Goal: Task Accomplishment & Management: Use online tool/utility

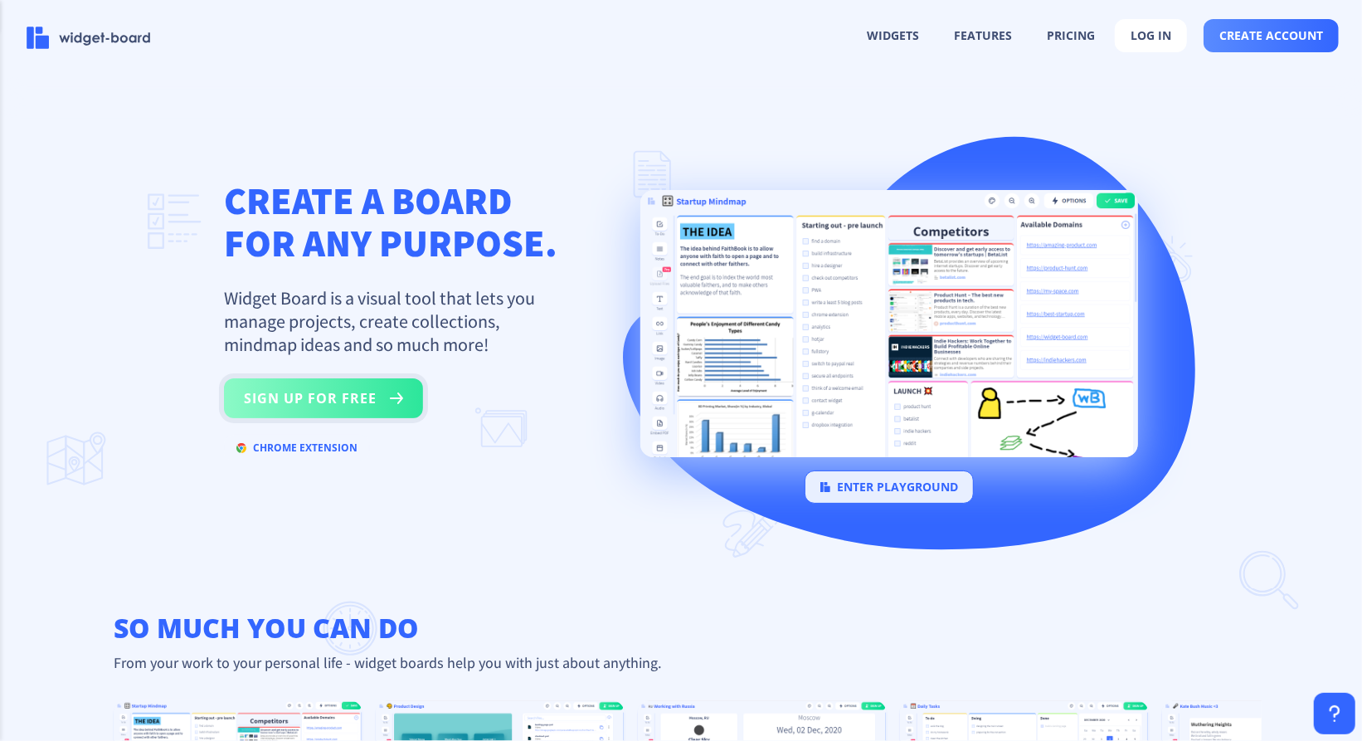
click at [353, 392] on button "sign up for free" at bounding box center [323, 398] width 199 height 40
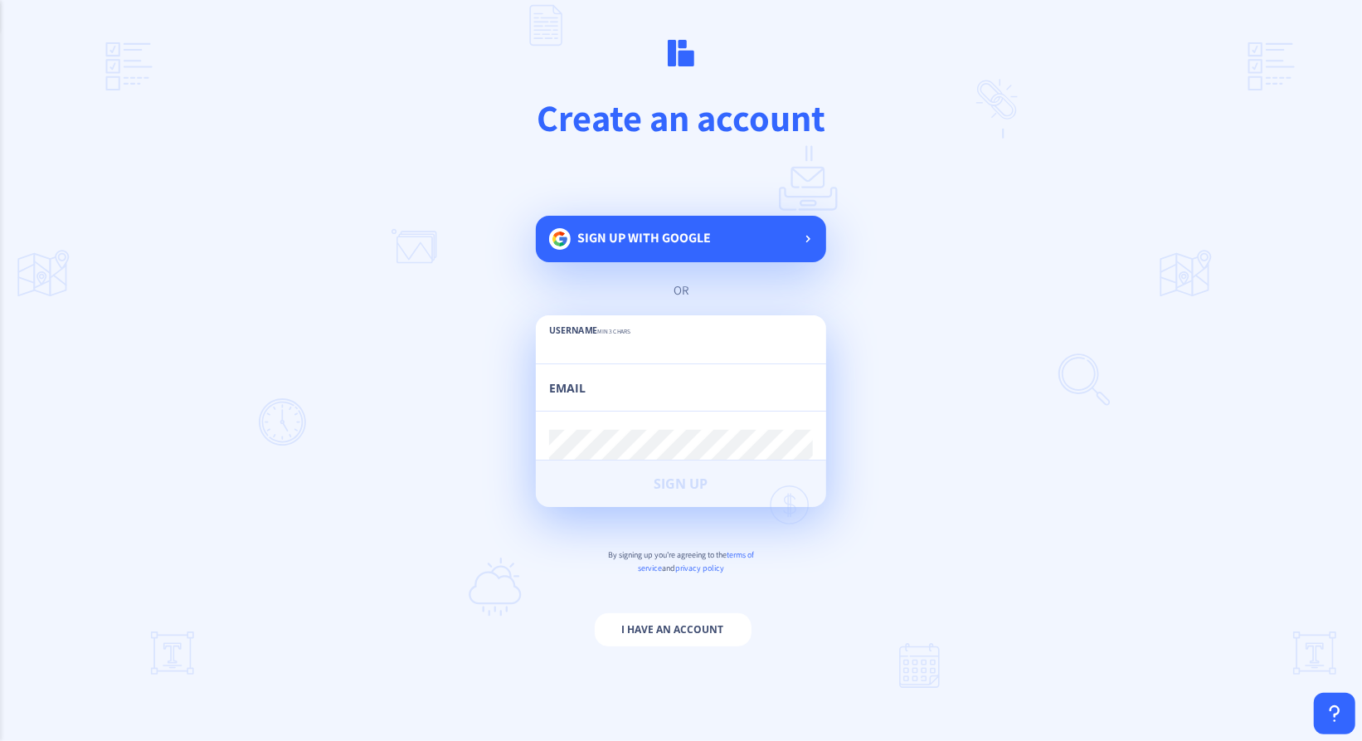
click at [745, 243] on div "Sign up with google" at bounding box center [681, 239] width 290 height 46
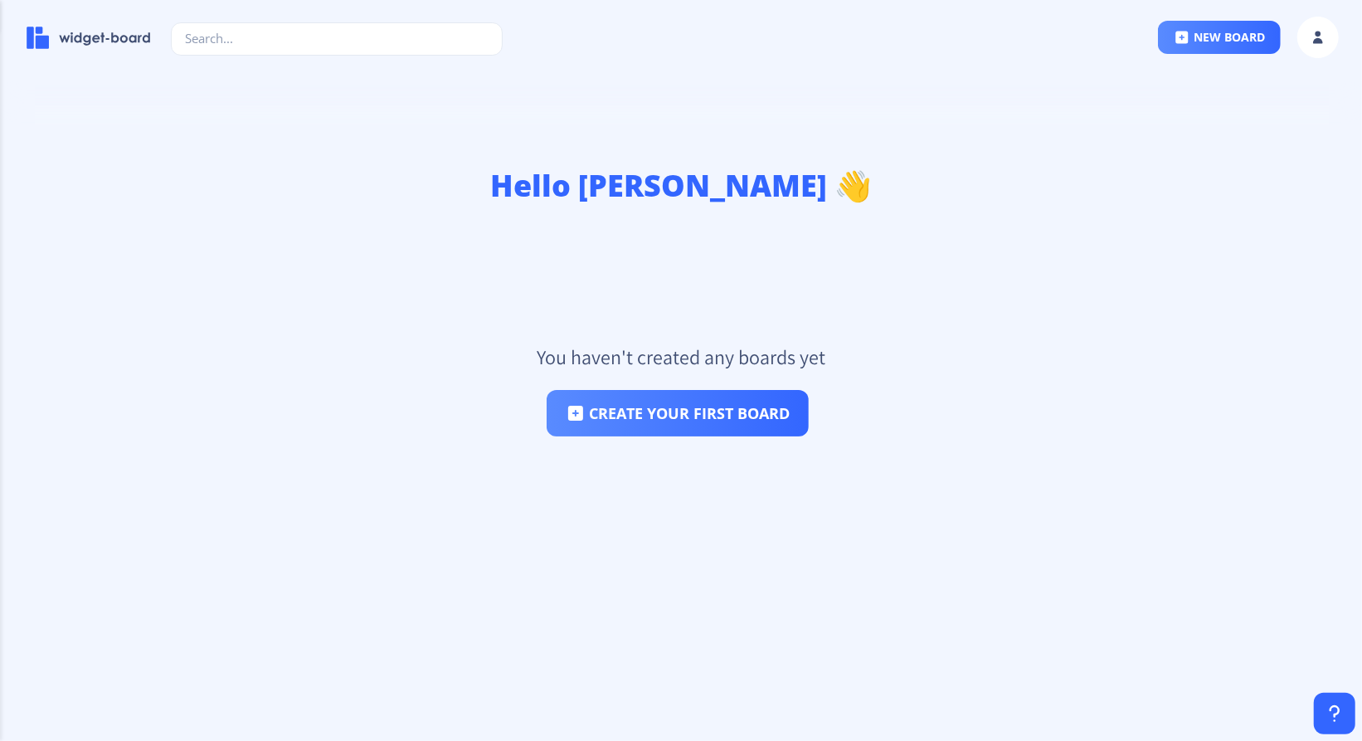
click at [706, 379] on div "You haven't created any boards yet create your first board" at bounding box center [681, 379] width 289 height 113
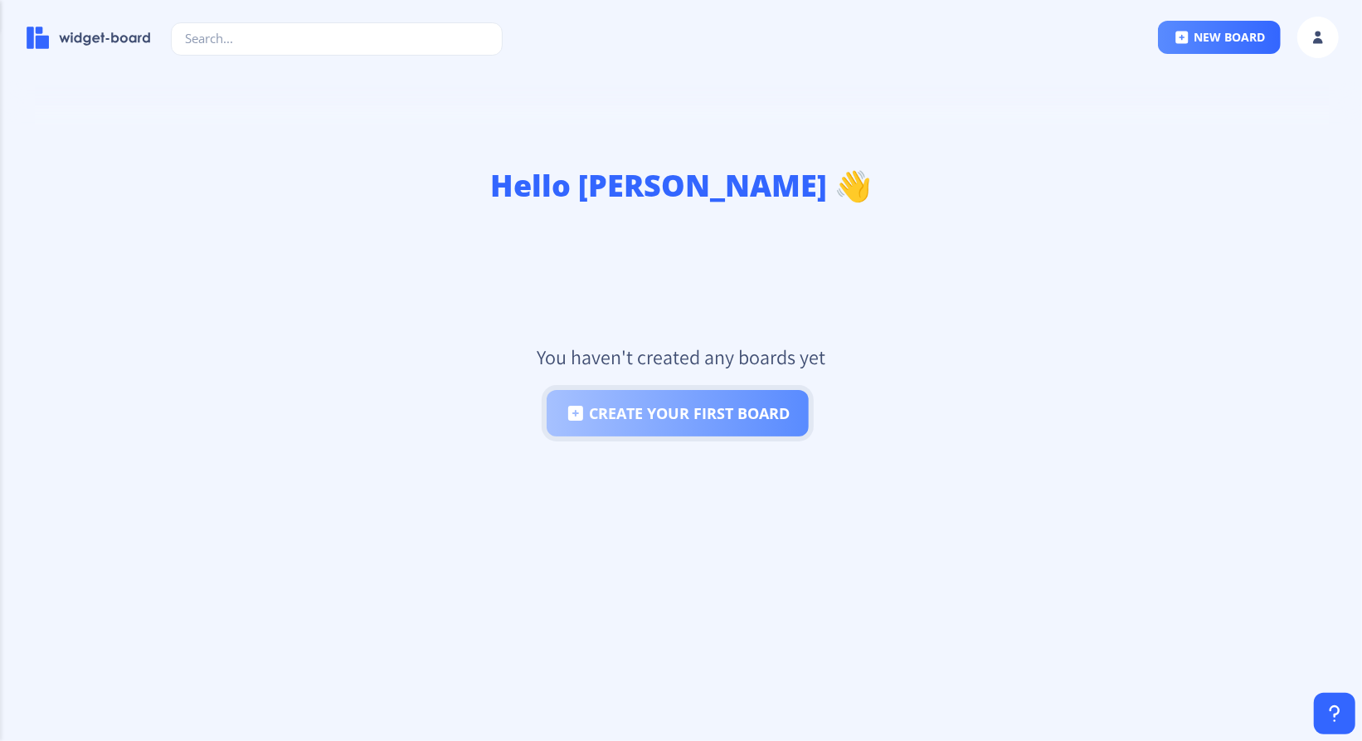
drag, startPoint x: 693, startPoint y: 403, endPoint x: 688, endPoint y: 416, distance: 13.9
click at [688, 413] on button "create your first board" at bounding box center [678, 413] width 262 height 46
click at [688, 416] on button "create your first board" at bounding box center [678, 413] width 262 height 46
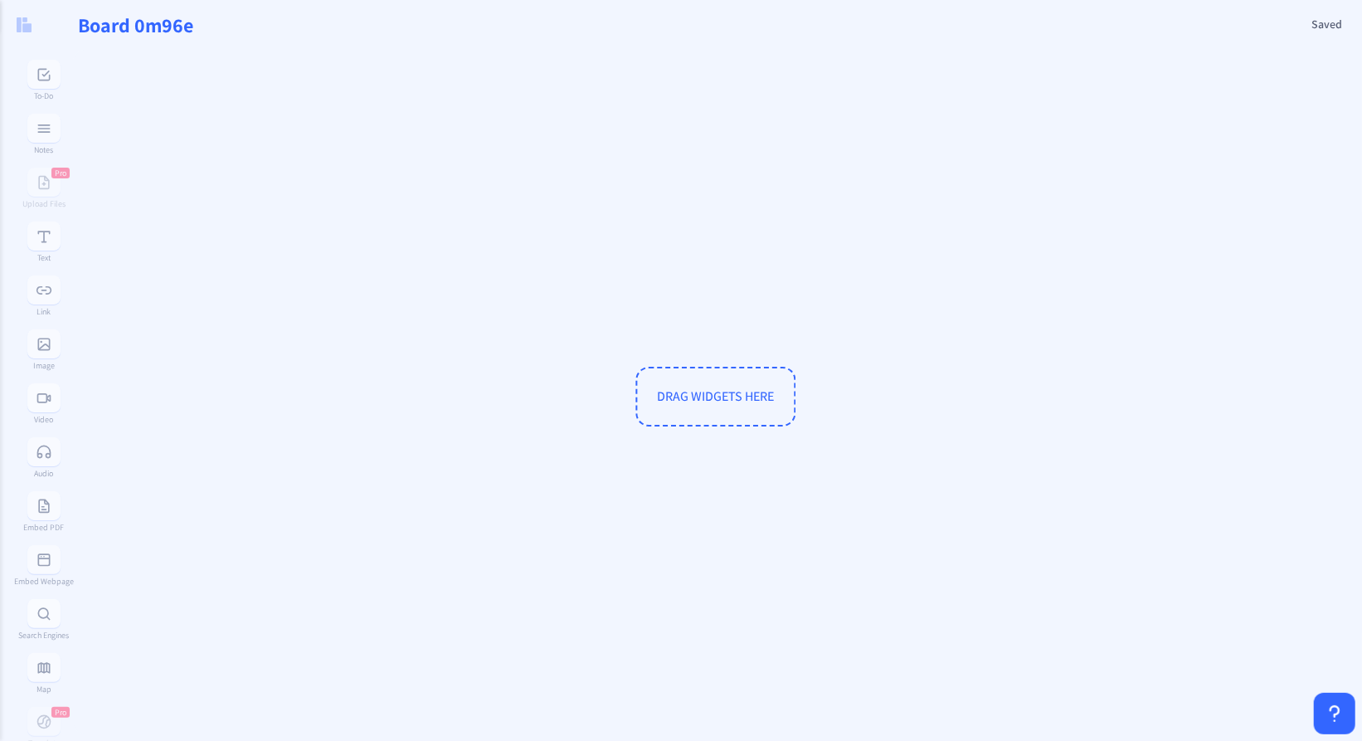
type input "Board 3l4zs"
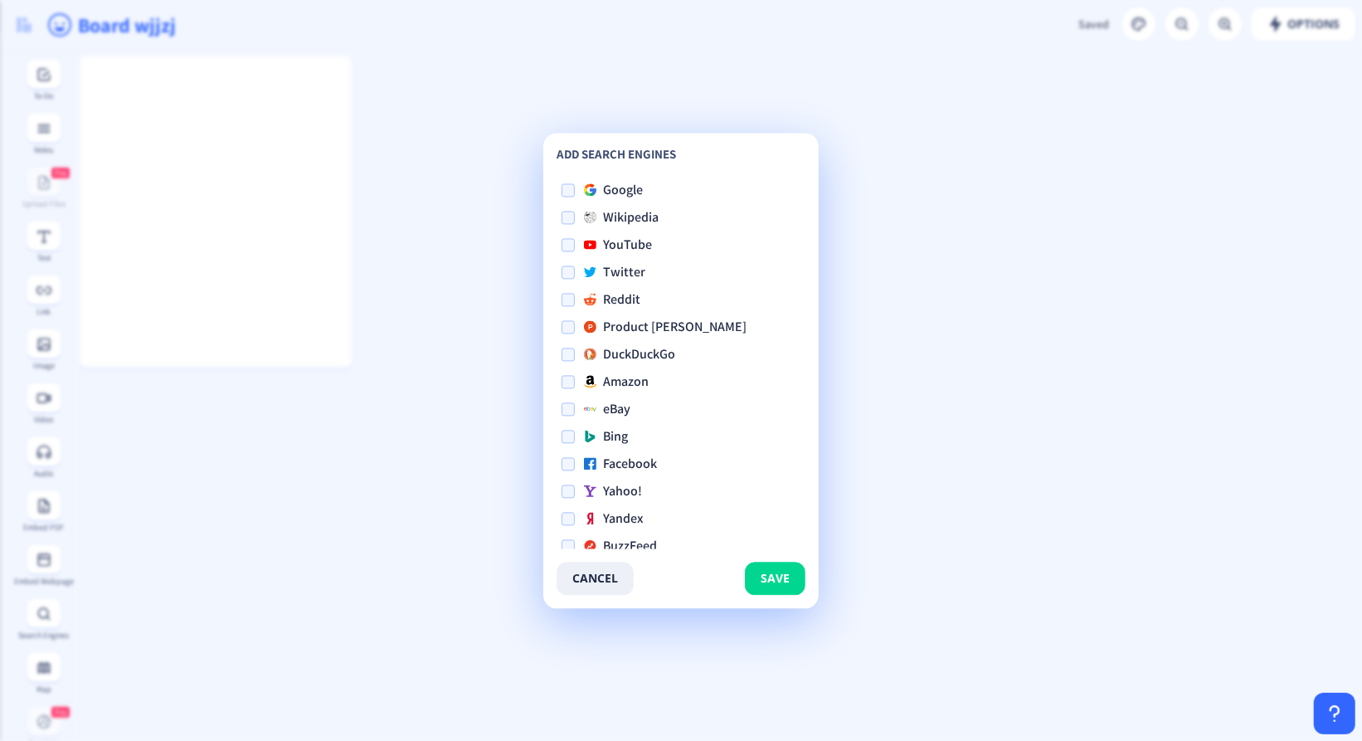
checkbox input "true"
